Goal: Task Accomplishment & Management: Use online tool/utility

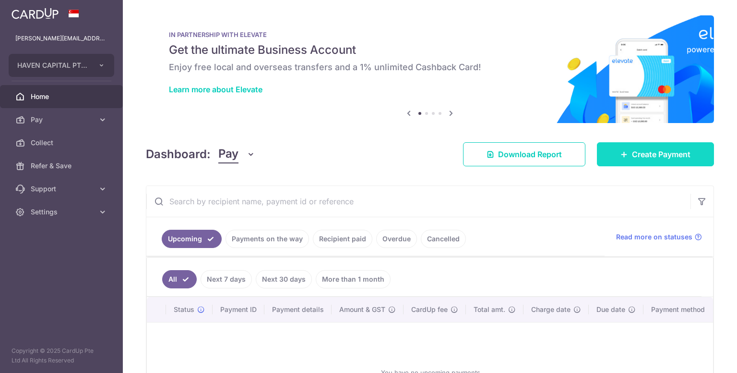
click at [615, 150] on link "Create Payment" at bounding box center [655, 154] width 117 height 24
